Goal: Task Accomplishment & Management: Complete application form

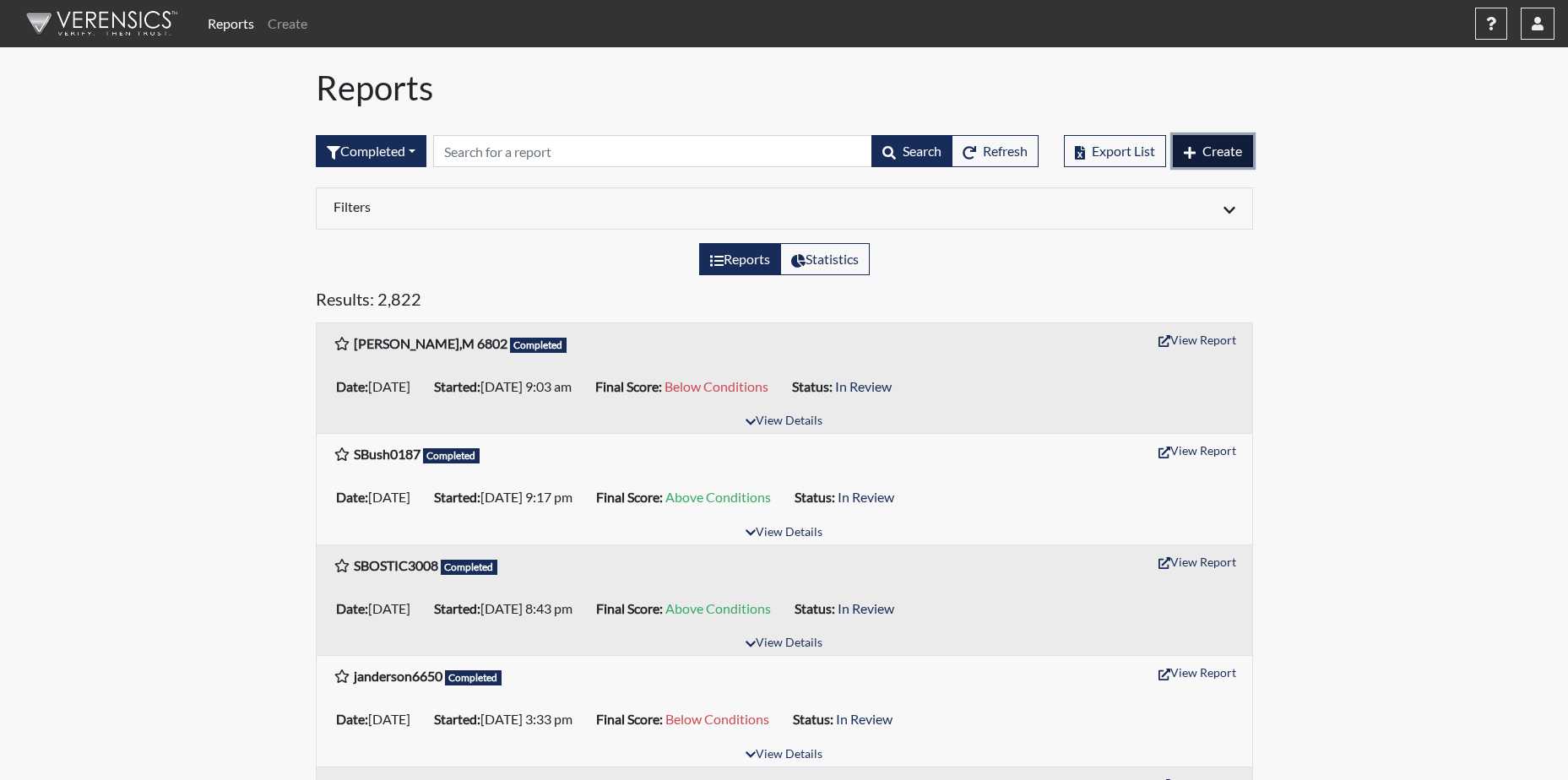
click at [1214, 157] on span "Create" at bounding box center [1222, 151] width 39 height 16
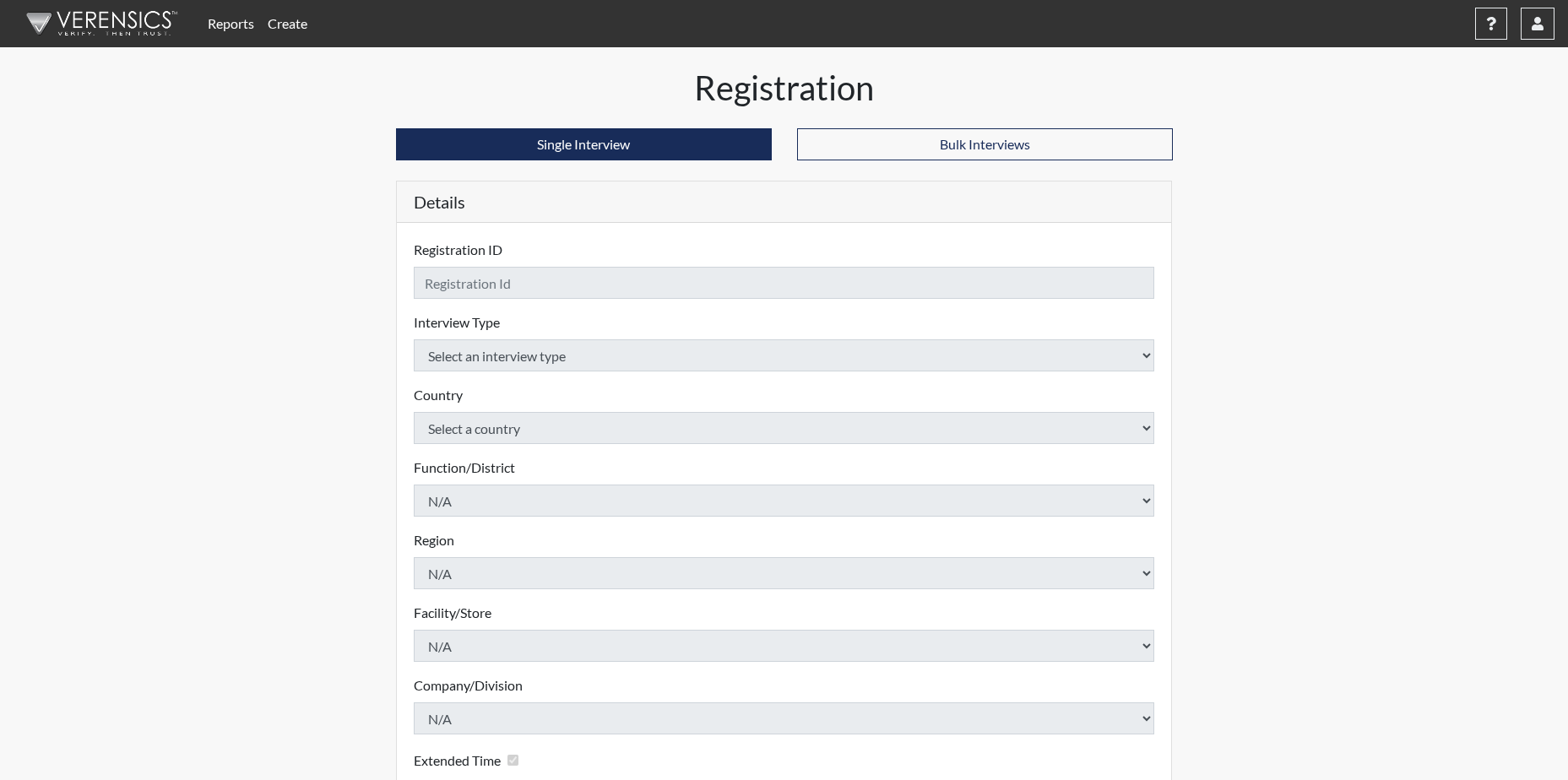
checkbox input "true"
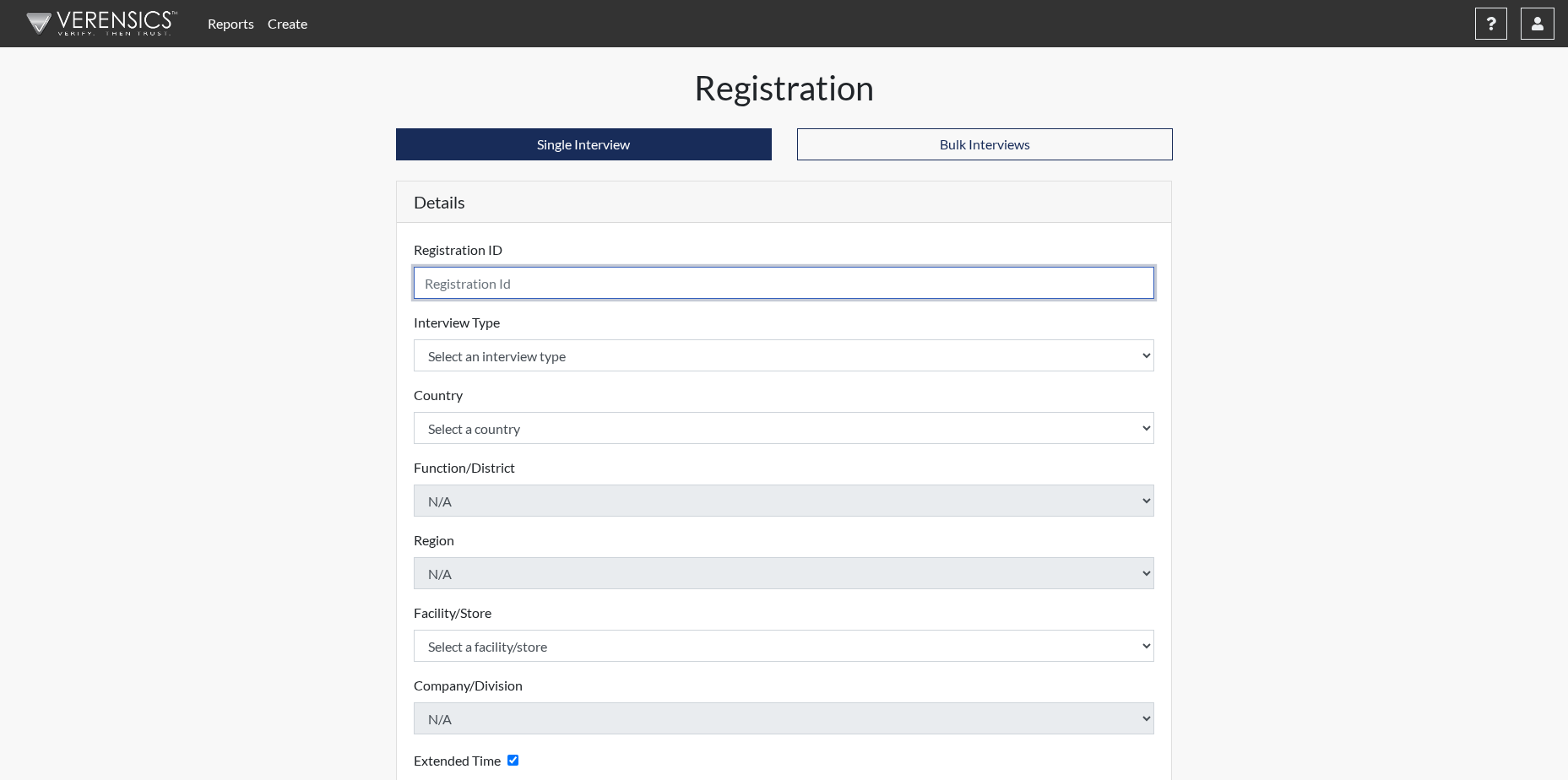
click at [520, 284] on input "text" at bounding box center [784, 283] width 742 height 32
type input "JCURTIS5961"
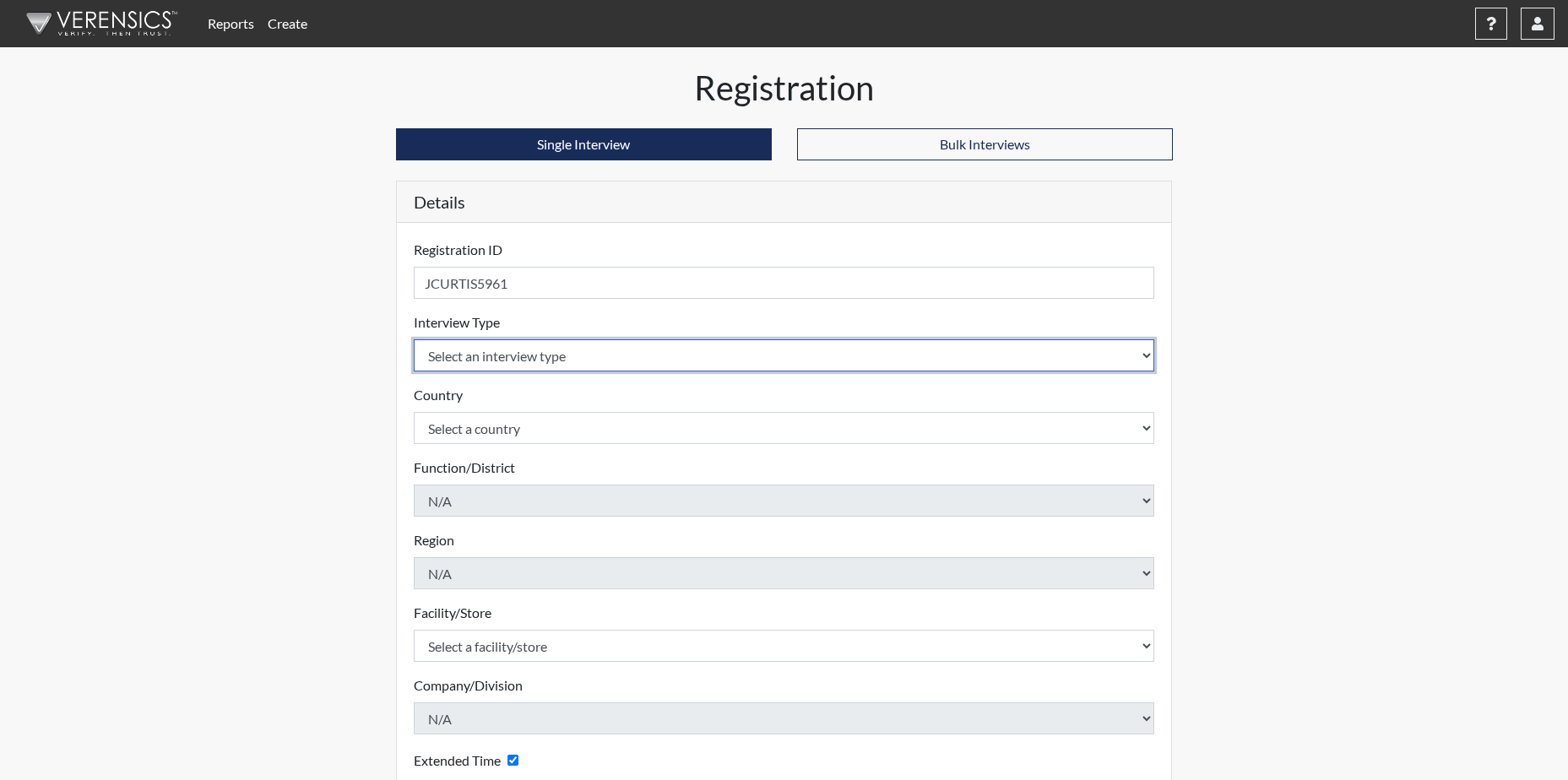
click at [528, 351] on select "Select an interview type Corrections Pre-Employment" at bounding box center [784, 356] width 742 height 32
select select "ff733e93-e1bf-11ea-9c9f-0eff0cf7eb8f"
click at [414, 340] on select "Select an interview type Corrections Pre-Employment" at bounding box center [784, 356] width 742 height 32
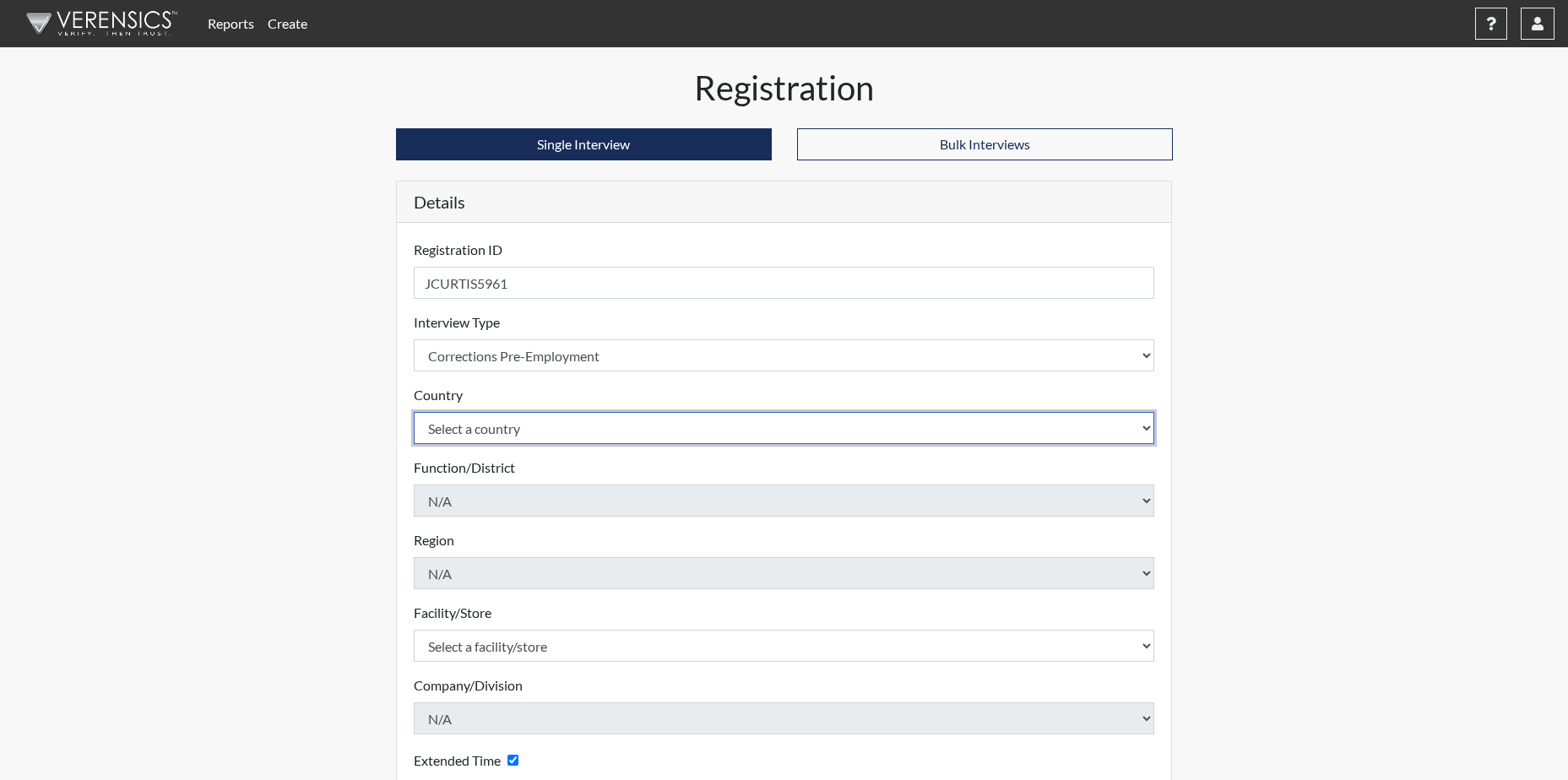
click at [530, 422] on select "Select a country [GEOGRAPHIC_DATA] [GEOGRAPHIC_DATA]" at bounding box center [784, 428] width 742 height 32
select select "united-states-of-[GEOGRAPHIC_DATA]"
click at [414, 412] on select "Select a country [GEOGRAPHIC_DATA] [GEOGRAPHIC_DATA]" at bounding box center [784, 428] width 742 height 32
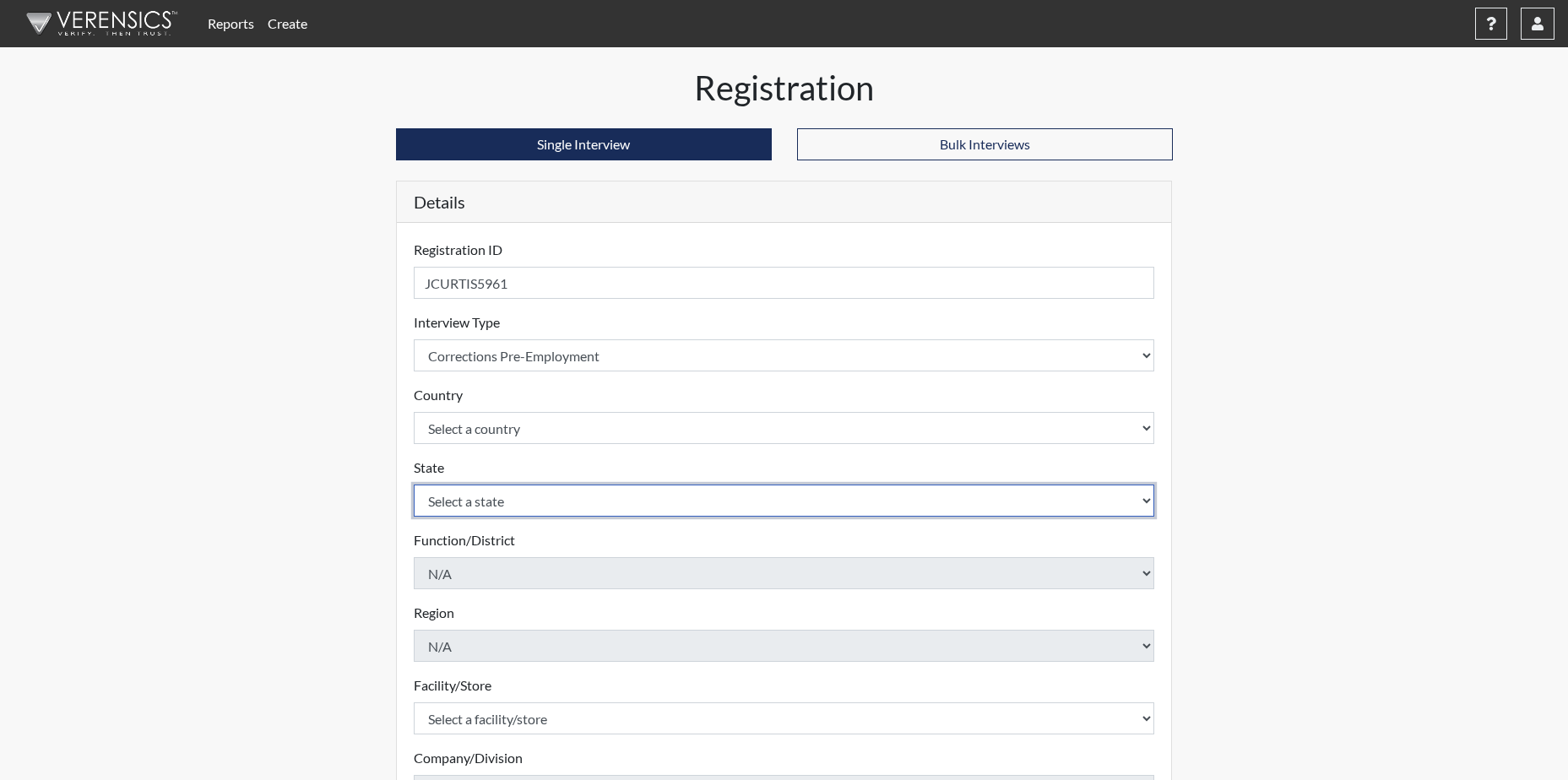
click at [482, 496] on select "Select a state [US_STATE] [US_STATE] [US_STATE] [US_STATE] [US_STATE] [US_STATE…" at bounding box center [784, 500] width 742 height 32
select select "SC"
click at [414, 484] on select "Select a state [US_STATE] [US_STATE] [US_STATE] [US_STATE] [US_STATE] [US_STATE…" at bounding box center [784, 500] width 742 height 32
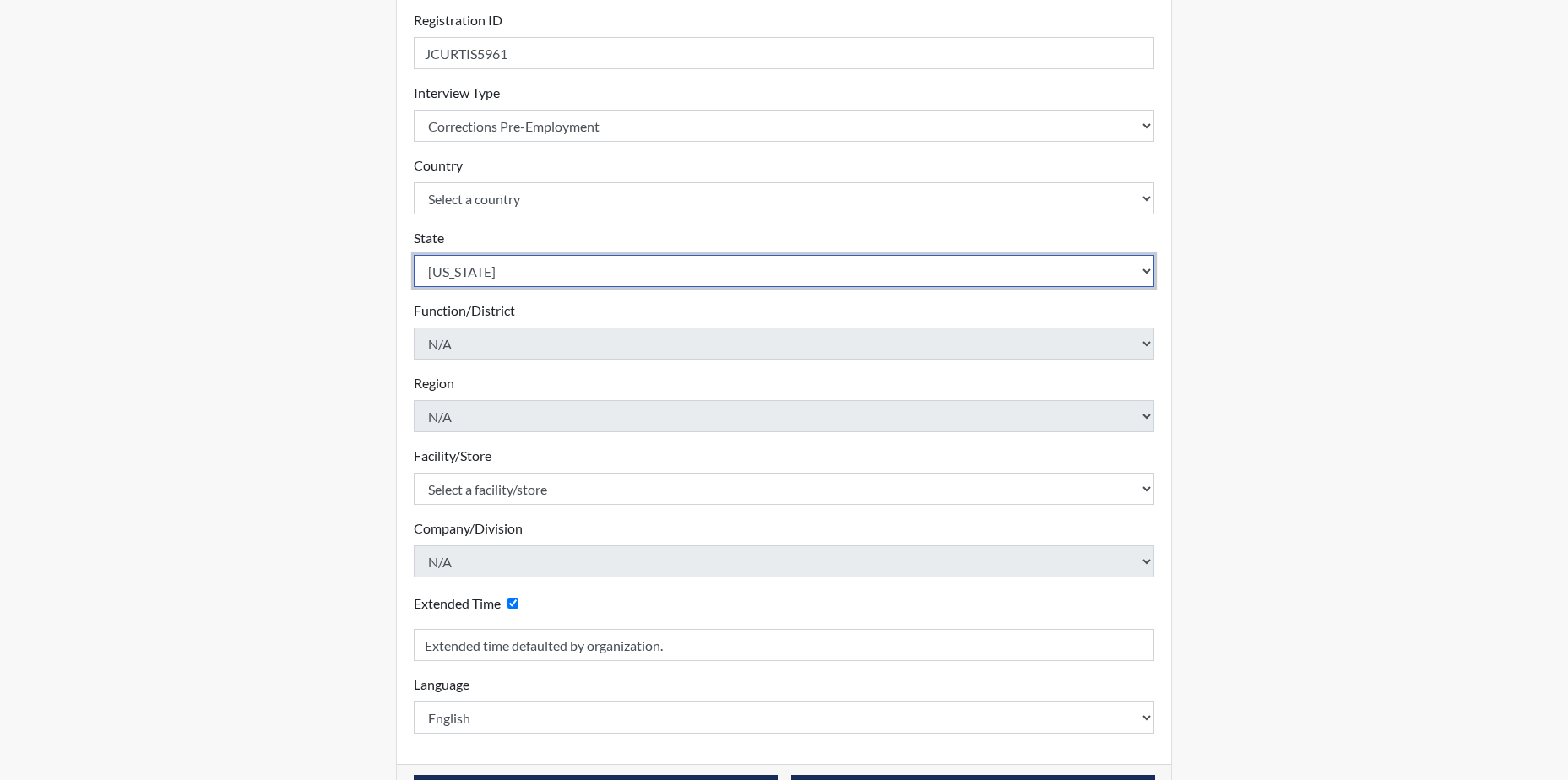
scroll to position [254, 0]
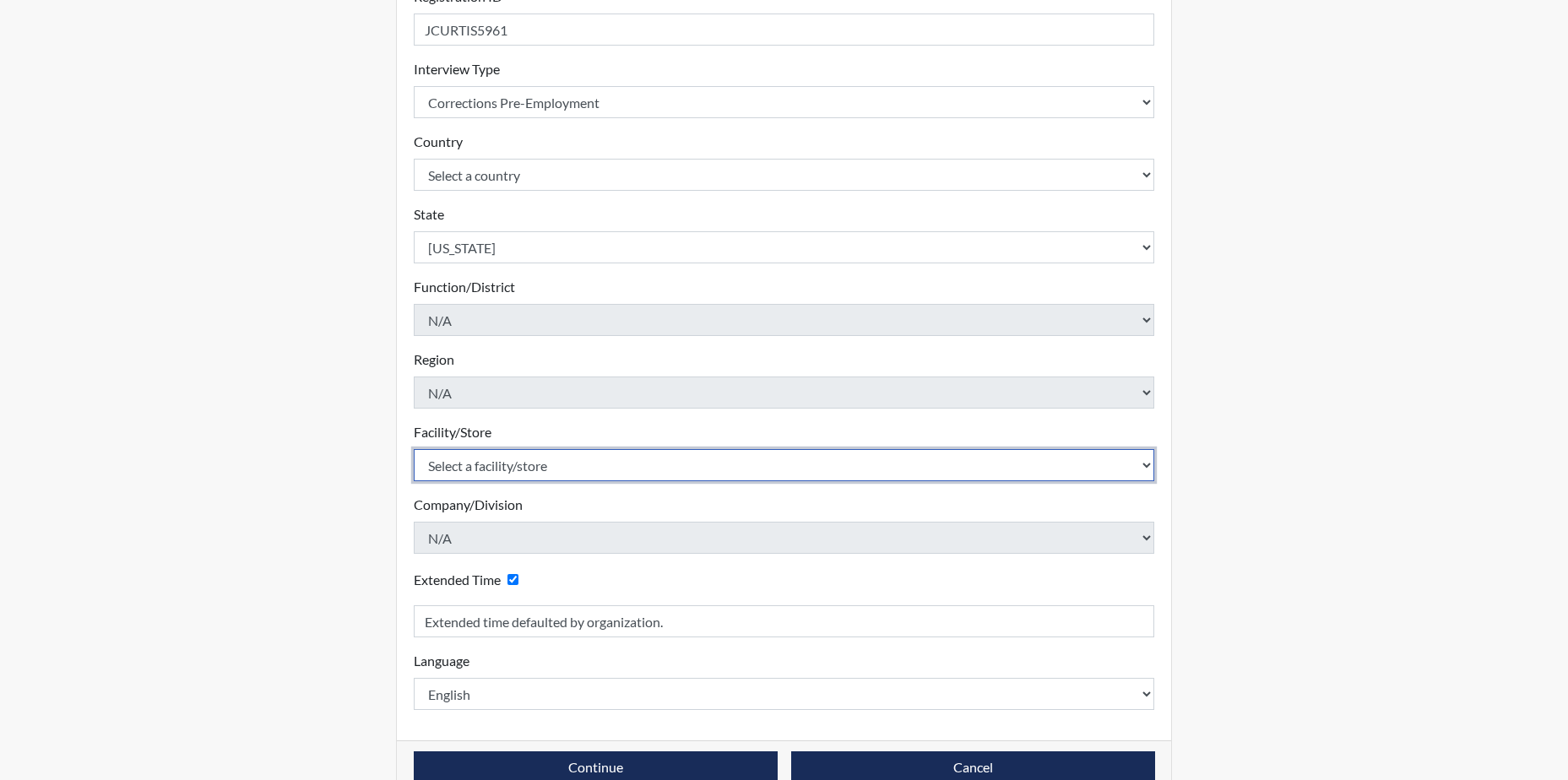
click at [534, 460] on select "Select a facility/store [GEOGRAPHIC_DATA] CI Broad River CI [PERSON_NAME] CI Di…" at bounding box center [784, 465] width 742 height 32
select select "61ab0ec9-3915-4257-bc03-7b4f61d7e4e7"
click at [414, 449] on select "Select a facility/store [GEOGRAPHIC_DATA] CI Broad River CI [PERSON_NAME] CI Di…" at bounding box center [784, 465] width 742 height 32
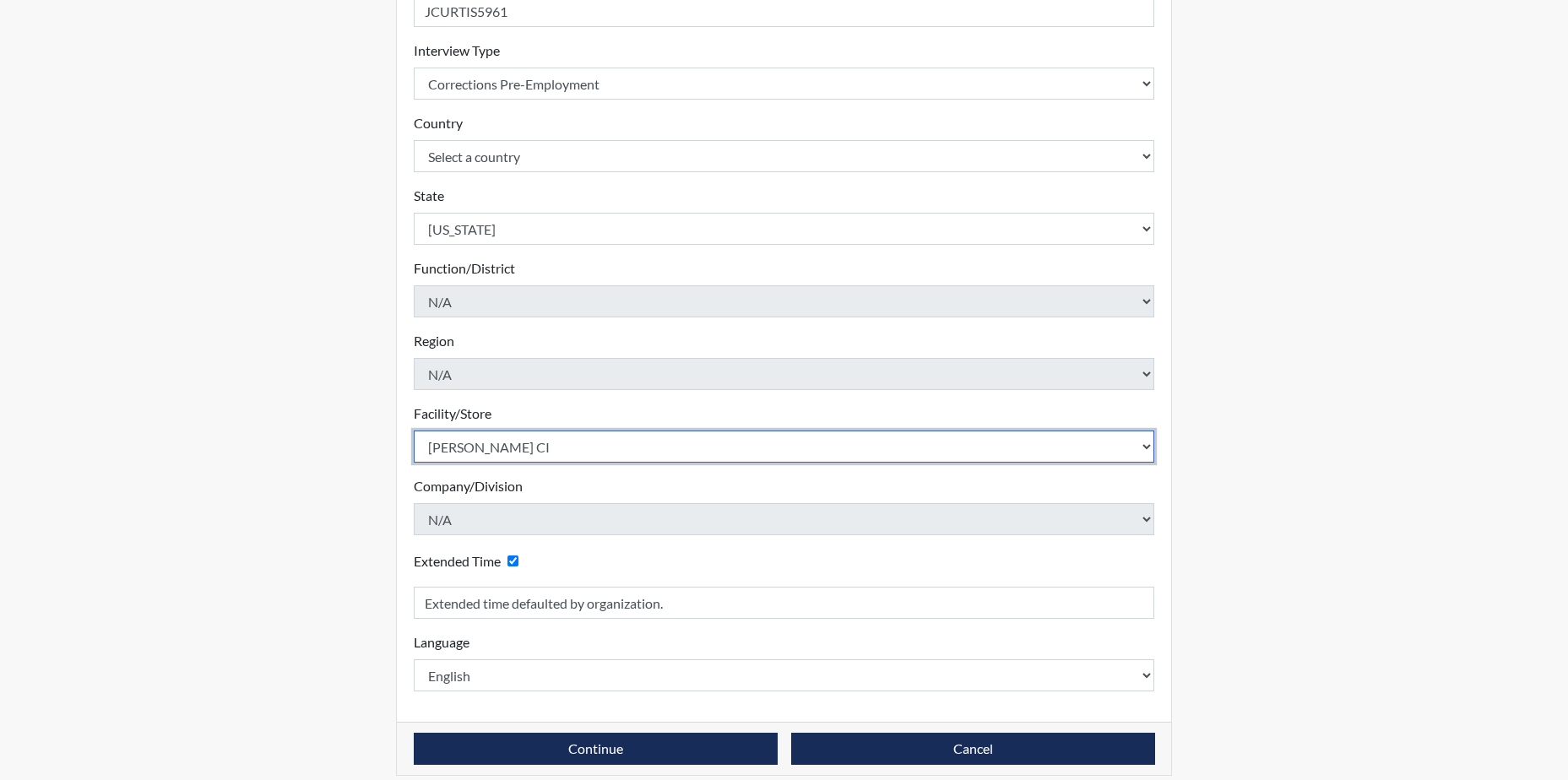
scroll to position [288, 0]
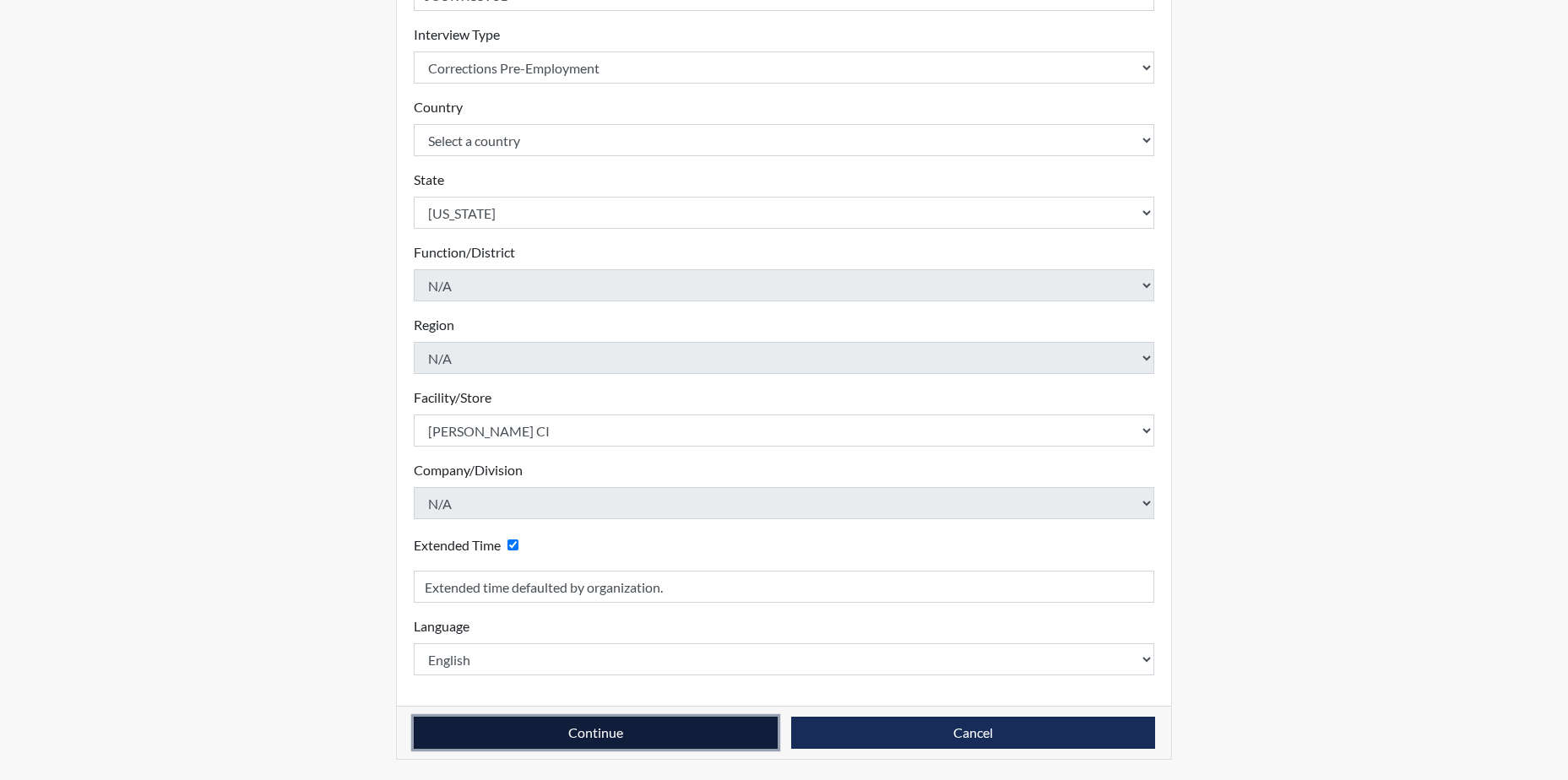
click at [614, 734] on button "Continue" at bounding box center [595, 733] width 364 height 32
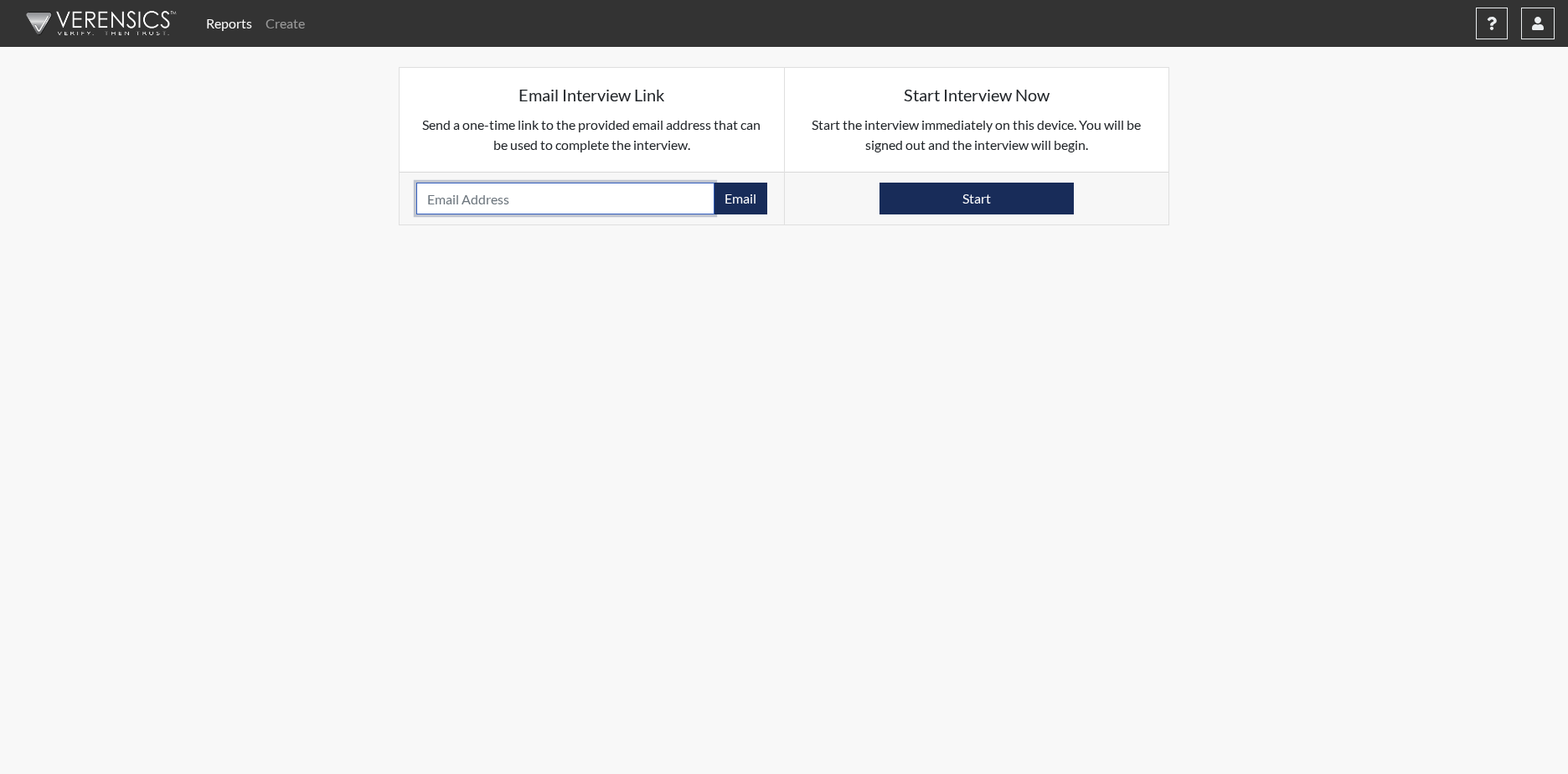
click at [555, 200] on input "email" at bounding box center [566, 199] width 298 height 32
type input "[EMAIL_ADDRESS][DOMAIN_NAME]"
click at [753, 200] on button "Email" at bounding box center [740, 199] width 53 height 32
